Goal: Transaction & Acquisition: Purchase product/service

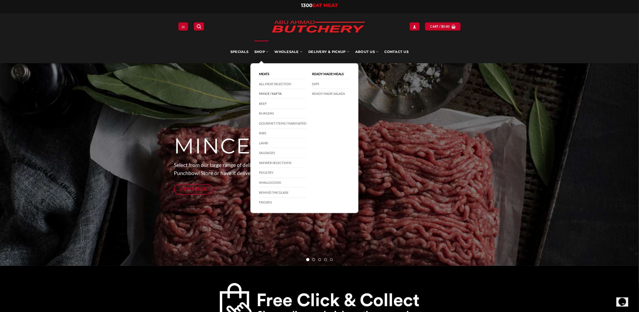
click at [269, 91] on link "Mince / Kafta" at bounding box center [282, 94] width 47 height 10
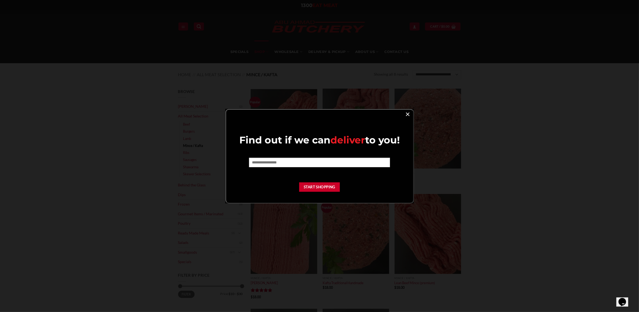
click at [409, 114] on link "×" at bounding box center [408, 113] width 8 height 7
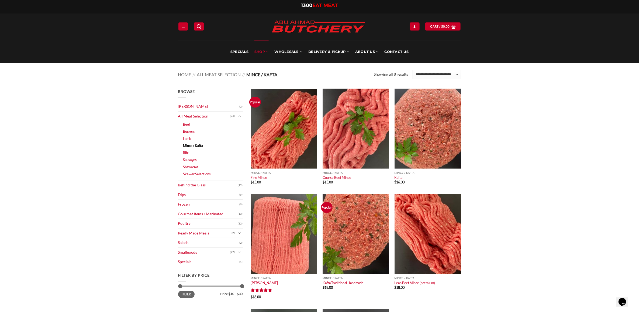
click at [240, 233] on icon "Toggle" at bounding box center [239, 232] width 3 height 5
click at [196, 174] on link "Skewer Selections" at bounding box center [197, 173] width 28 height 7
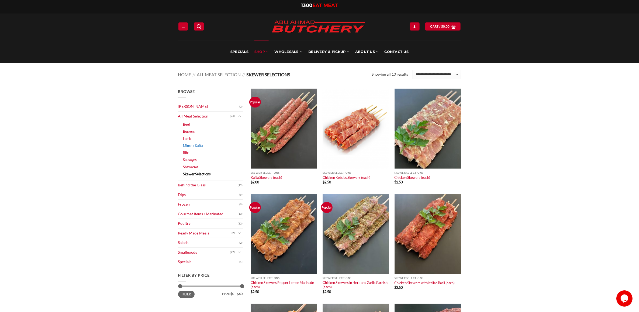
click at [194, 145] on link "Mince / Kafta" at bounding box center [193, 145] width 20 height 7
